Goal: Task Accomplishment & Management: Use online tool/utility

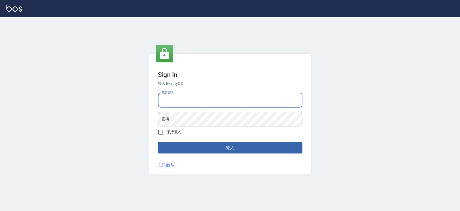
click at [197, 98] on input "電話號碼" at bounding box center [230, 100] width 144 height 15
type input "0921342116"
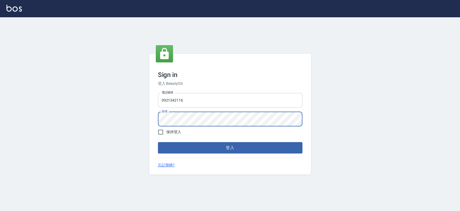
click at [158, 142] on button "登入" at bounding box center [230, 147] width 144 height 11
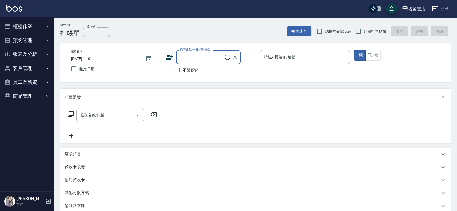
click at [31, 25] on button "櫃檯作業" at bounding box center [27, 26] width 50 height 14
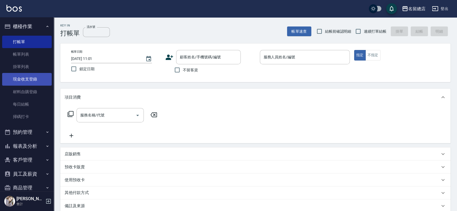
click at [27, 79] on link "現金收支登錄" at bounding box center [27, 79] width 50 height 12
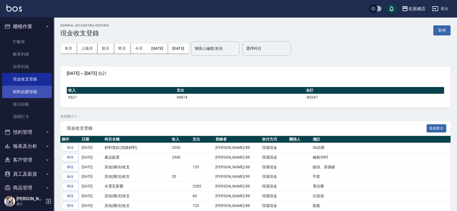
click at [26, 91] on link "材料自購登錄" at bounding box center [27, 91] width 50 height 12
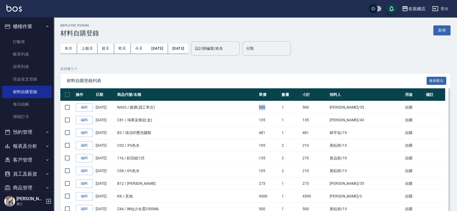
drag, startPoint x: 264, startPoint y: 107, endPoint x: 280, endPoint y: 106, distance: 16.7
click at [280, 106] on tr "編輯 [DATE] NA03 / 鍍膜(員工單次) 500 1 500 [PERSON_NAME]/35 自購" at bounding box center [255, 107] width 391 height 13
click at [281, 112] on td "500" at bounding box center [269, 107] width 23 height 13
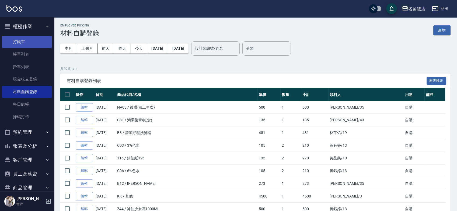
click at [12, 44] on link "打帳單" at bounding box center [27, 42] width 50 height 12
